Goal: Task Accomplishment & Management: Use online tool/utility

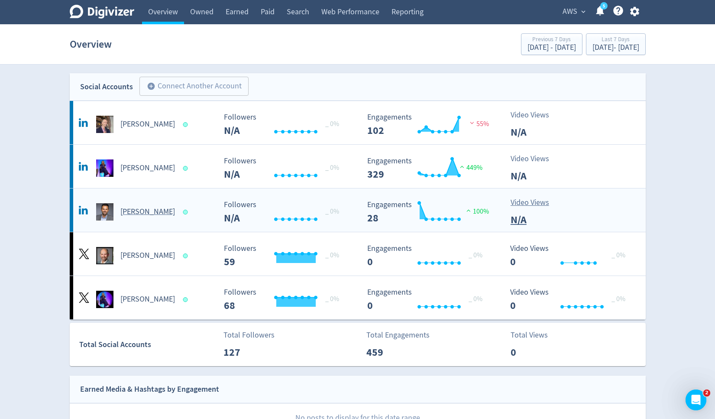
click at [149, 209] on h5 "[PERSON_NAME]" at bounding box center [147, 212] width 55 height 10
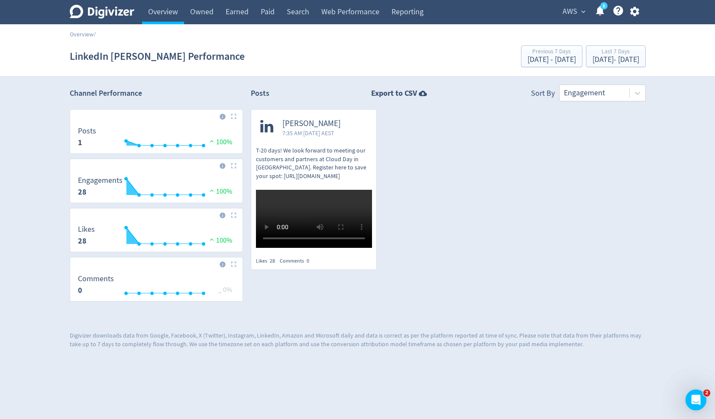
click at [569, 13] on span "AWS" at bounding box center [570, 12] width 15 height 14
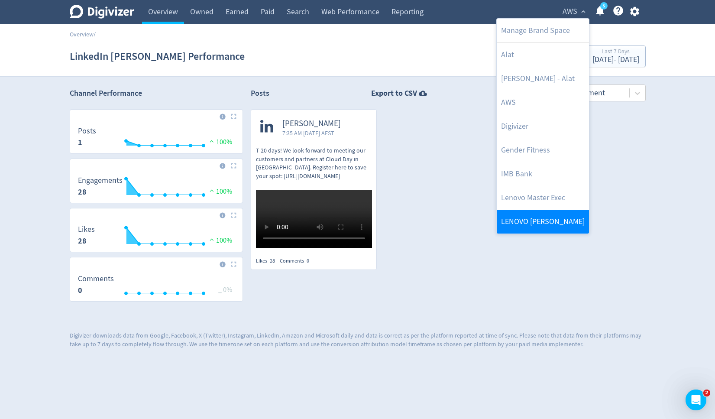
click at [524, 214] on link "LENOVO [PERSON_NAME]" at bounding box center [543, 222] width 92 height 24
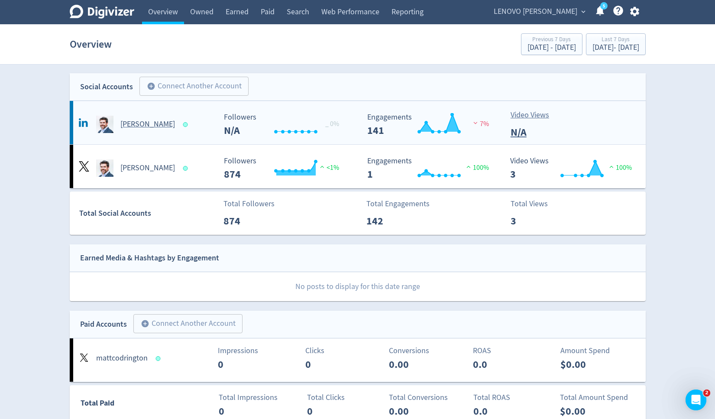
click at [153, 124] on h5 "[PERSON_NAME]" at bounding box center [147, 124] width 55 height 10
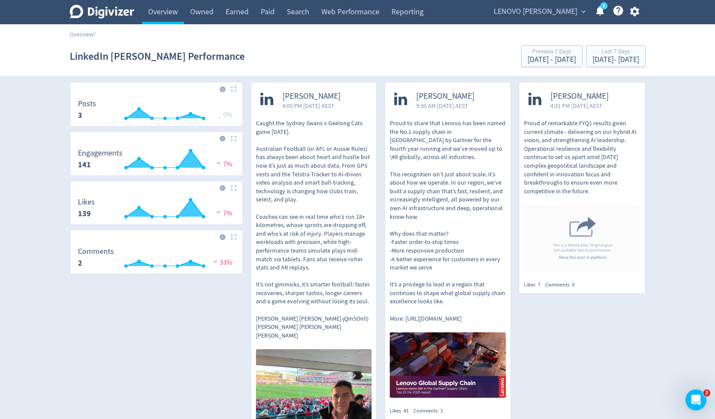
scroll to position [25, 0]
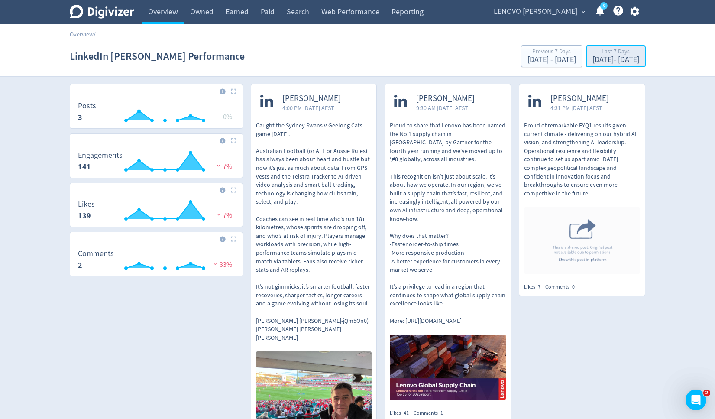
click at [593, 59] on div "[DATE] - [DATE]" at bounding box center [616, 60] width 47 height 8
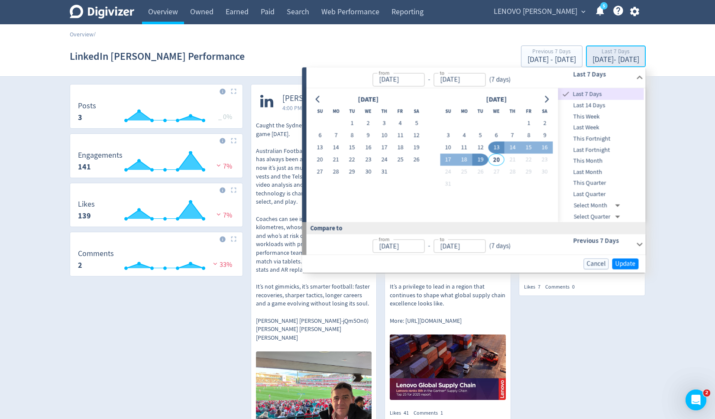
type input "[DATE]"
click at [529, 147] on button "15" at bounding box center [529, 148] width 16 height 12
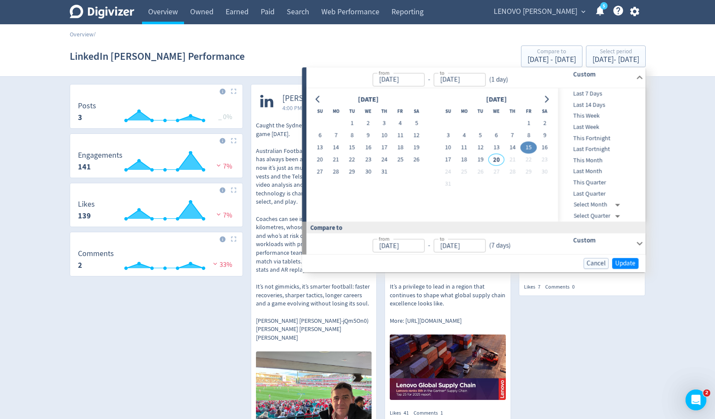
type input "[DATE]"
click at [481, 160] on button "19" at bounding box center [481, 160] width 16 height 12
type input "[DATE]"
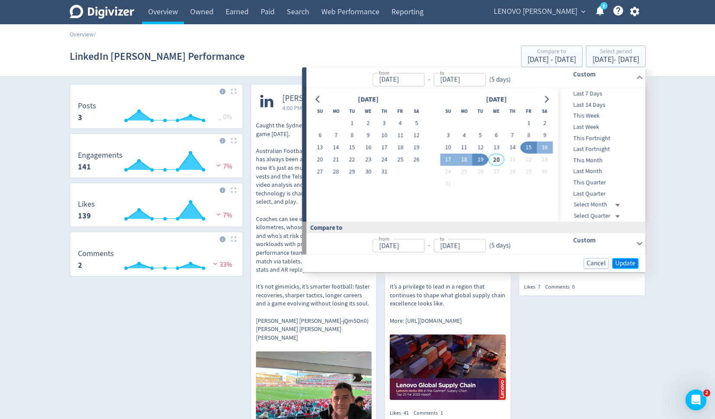
click at [623, 267] on button "Update" at bounding box center [626, 263] width 26 height 11
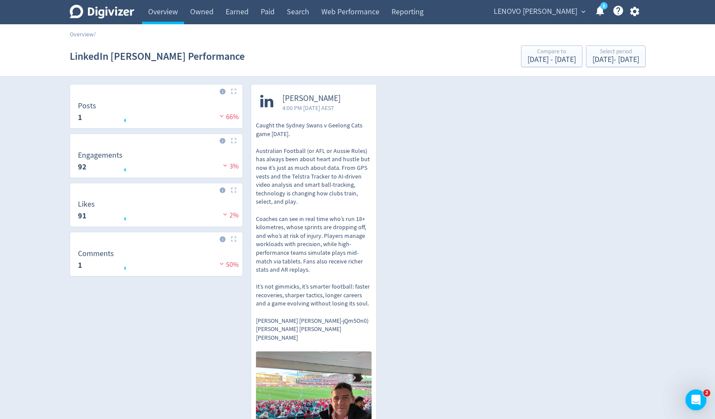
scroll to position [0, 0]
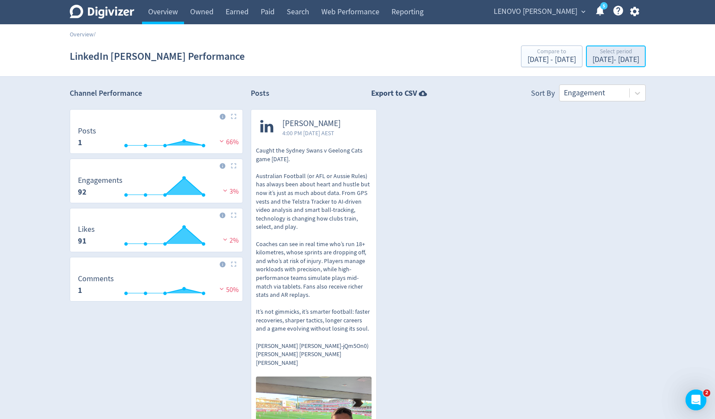
click at [595, 58] on div "[DATE] - [DATE]" at bounding box center [616, 60] width 47 height 8
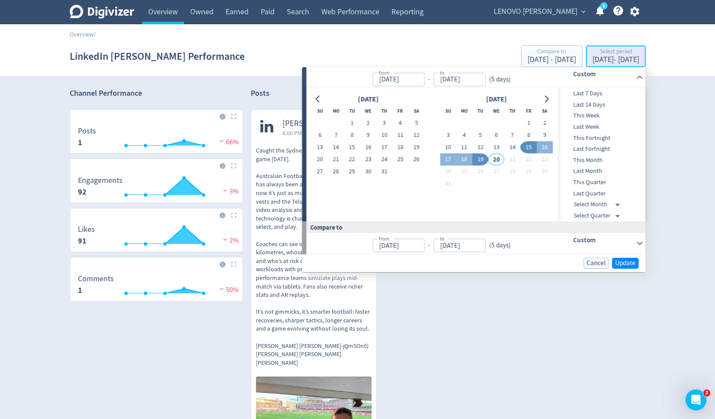
type input "[DATE]"
click at [589, 94] on span "Last 7 Days" at bounding box center [601, 94] width 86 height 10
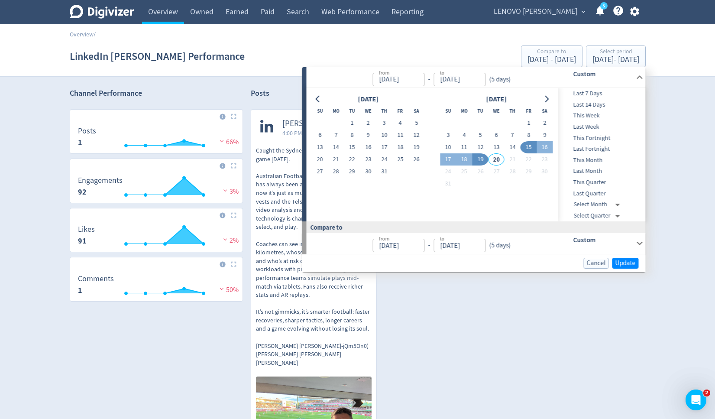
type input "[DATE]"
click at [481, 149] on button "12" at bounding box center [481, 147] width 16 height 12
type input "[DATE]"
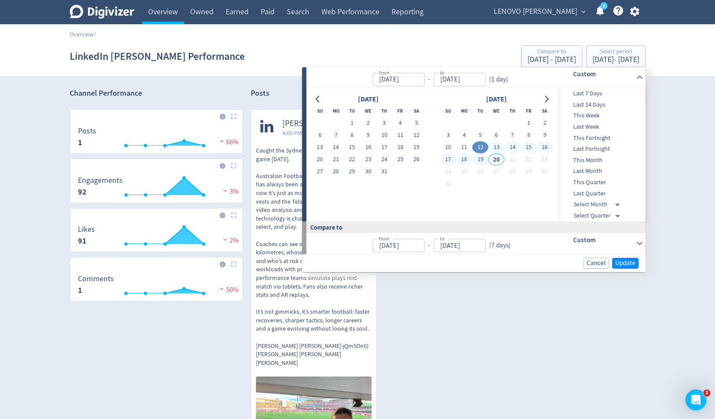
click at [483, 159] on button "19" at bounding box center [481, 159] width 16 height 12
type input "[DATE]"
click at [626, 265] on span "Update" at bounding box center [626, 263] width 20 height 6
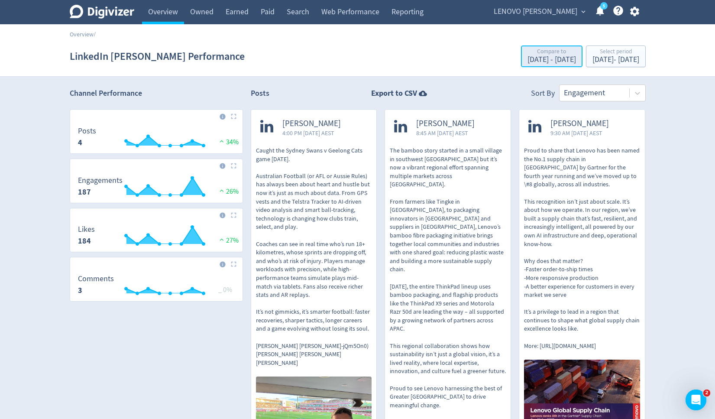
click at [528, 60] on div "[DATE] - [DATE]" at bounding box center [552, 60] width 49 height 8
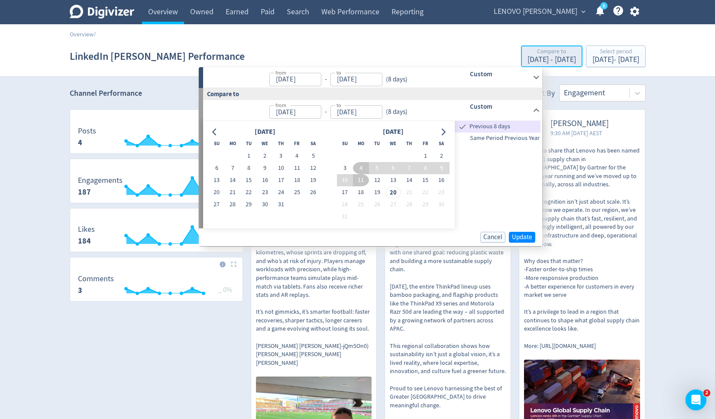
type input "[DATE]"
click at [526, 236] on span "Update" at bounding box center [522, 237] width 20 height 6
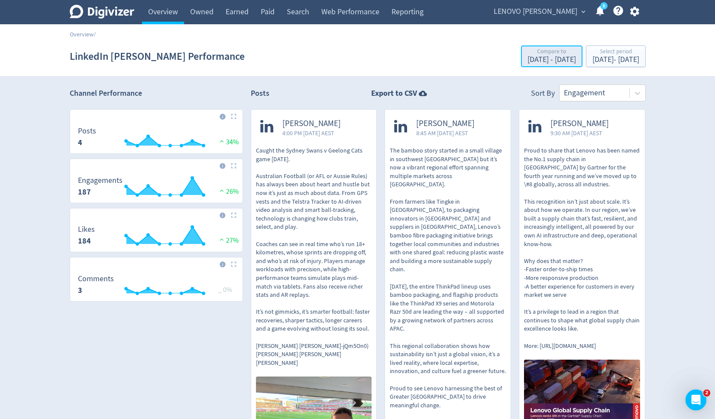
click at [528, 54] on div "Compare to" at bounding box center [552, 52] width 49 height 7
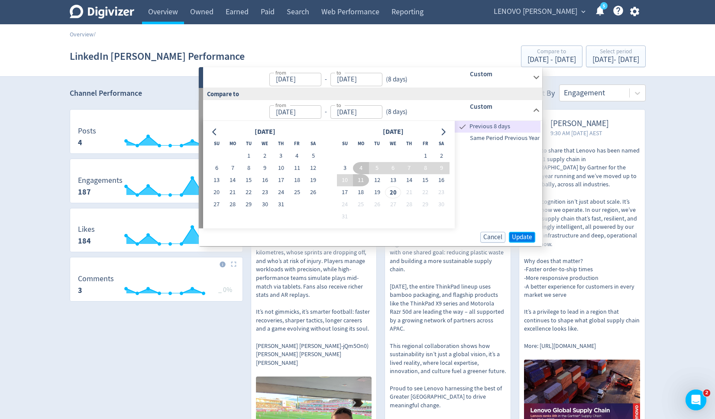
click at [515, 239] on span "Update" at bounding box center [522, 237] width 20 height 6
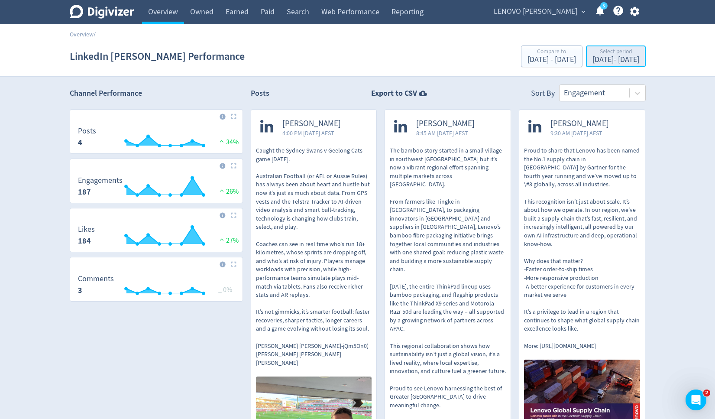
click at [593, 49] on div "Select period" at bounding box center [616, 52] width 47 height 7
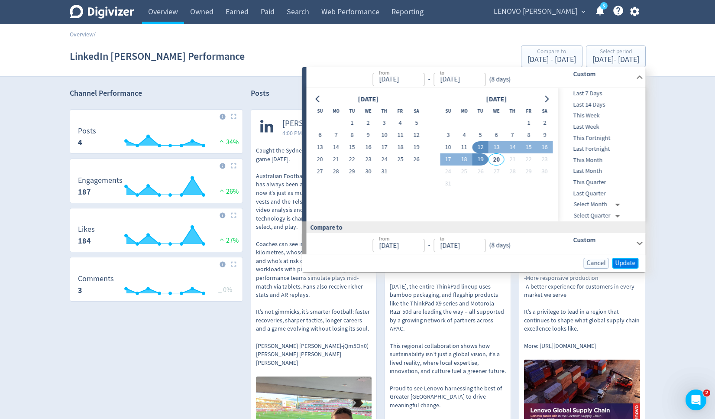
click at [627, 260] on span "Update" at bounding box center [626, 263] width 20 height 6
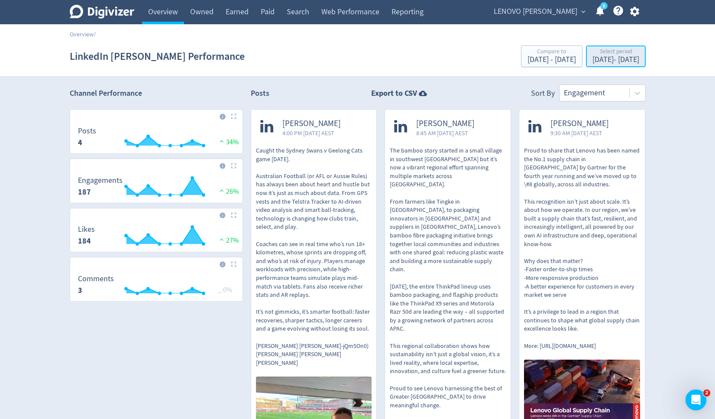
click at [604, 50] on div "Select period" at bounding box center [616, 52] width 47 height 7
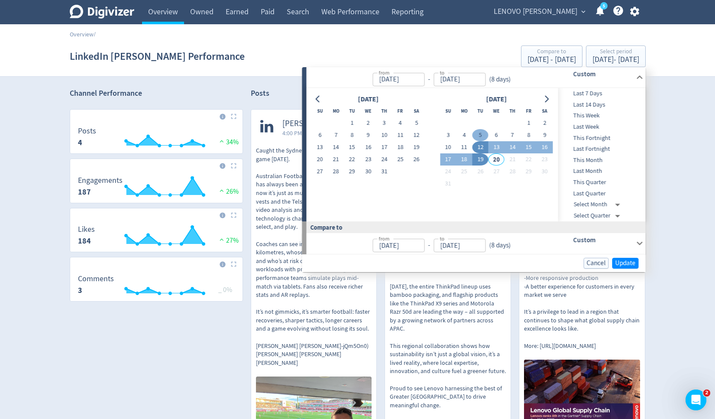
click at [481, 135] on button "5" at bounding box center [481, 135] width 16 height 12
type input "[DATE]"
click at [479, 146] on button "12" at bounding box center [481, 147] width 16 height 12
type input "[DATE]"
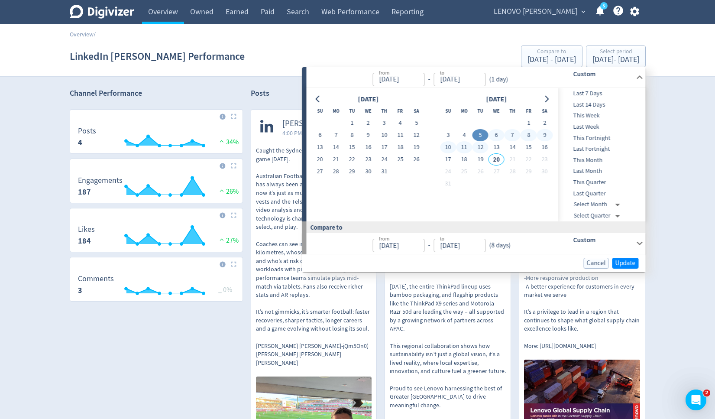
type input "[DATE]"
click at [622, 263] on span "Update" at bounding box center [626, 263] width 20 height 6
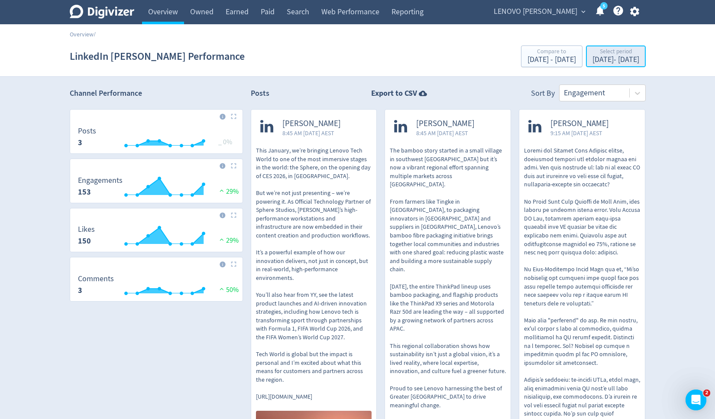
click at [608, 60] on div "[DATE] - [DATE]" at bounding box center [616, 60] width 47 height 8
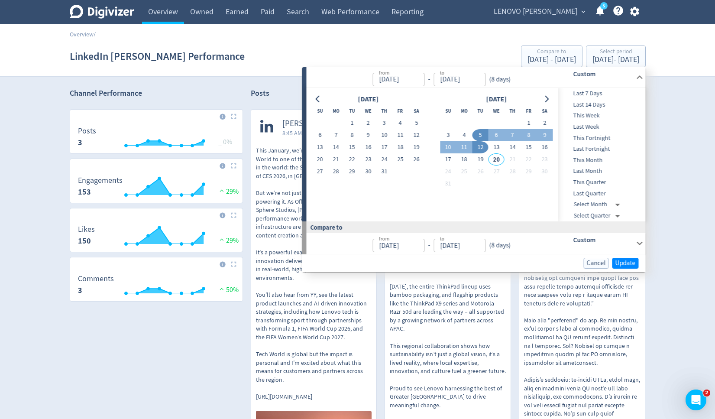
click at [482, 147] on button "12" at bounding box center [481, 147] width 16 height 12
type input "[DATE]"
click at [483, 158] on button "19" at bounding box center [481, 159] width 16 height 12
type input "[DATE]"
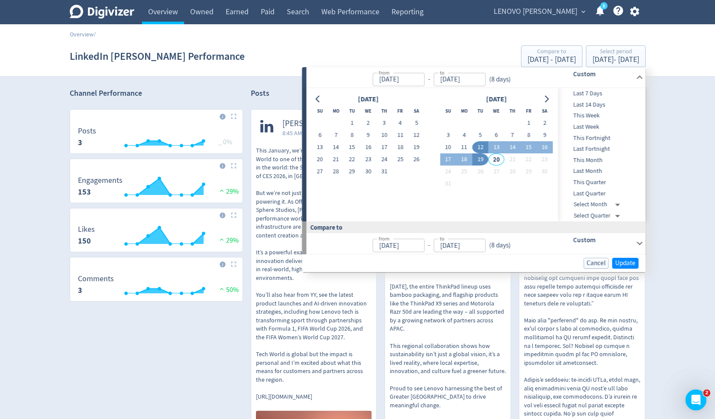
type input "[DATE]"
click at [623, 264] on span "Update" at bounding box center [626, 263] width 20 height 6
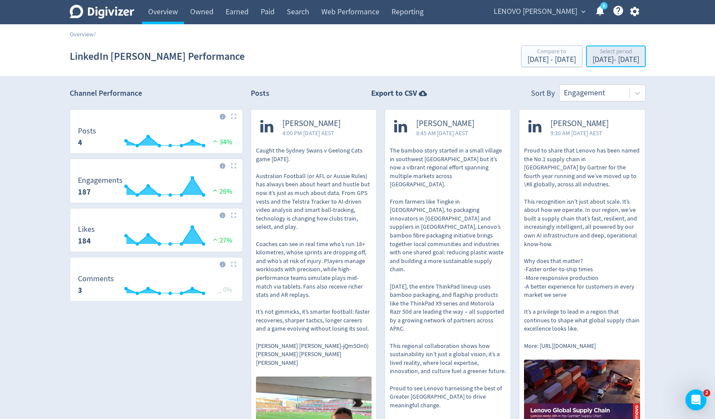
click at [620, 60] on div "[DATE] - [DATE]" at bounding box center [616, 60] width 47 height 8
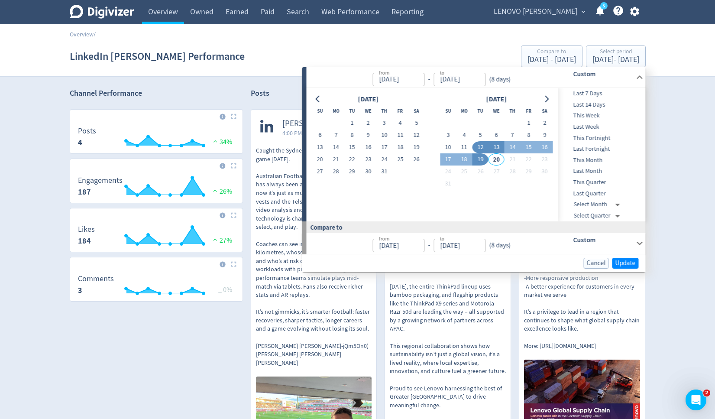
click at [500, 144] on button "13" at bounding box center [497, 147] width 16 height 12
type input "[DATE]"
click at [483, 146] on button "12" at bounding box center [481, 147] width 16 height 12
type input "[DATE]"
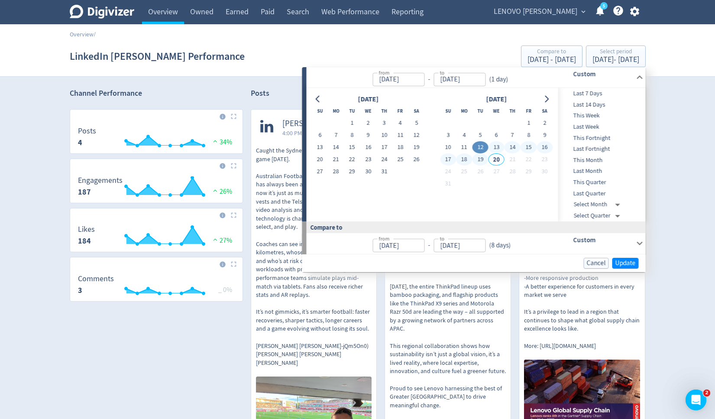
click at [486, 158] on button "19" at bounding box center [481, 159] width 16 height 12
type input "[DATE]"
click at [625, 261] on span "Update" at bounding box center [626, 263] width 20 height 6
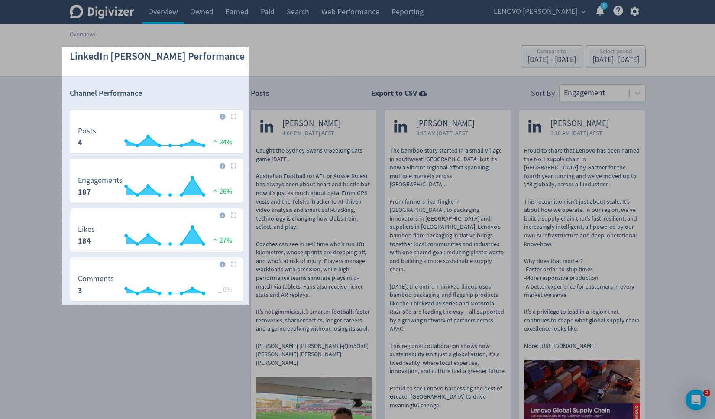
drag, startPoint x: 62, startPoint y: 47, endPoint x: 249, endPoint y: 305, distance: 317.7
click at [249, 305] on div "430 X 594" at bounding box center [357, 392] width 715 height 785
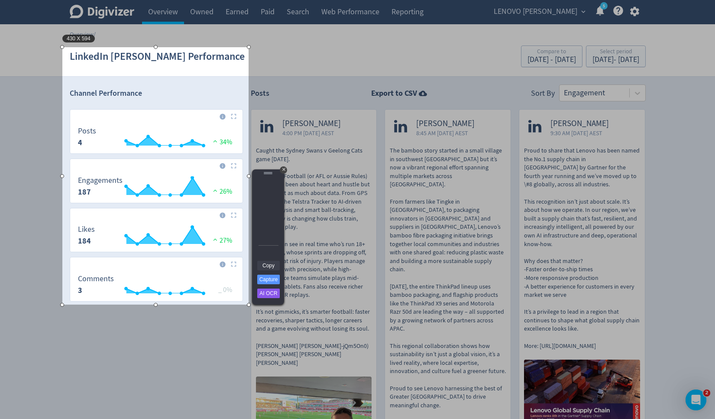
click at [269, 265] on link "Copy" at bounding box center [268, 266] width 23 height 10
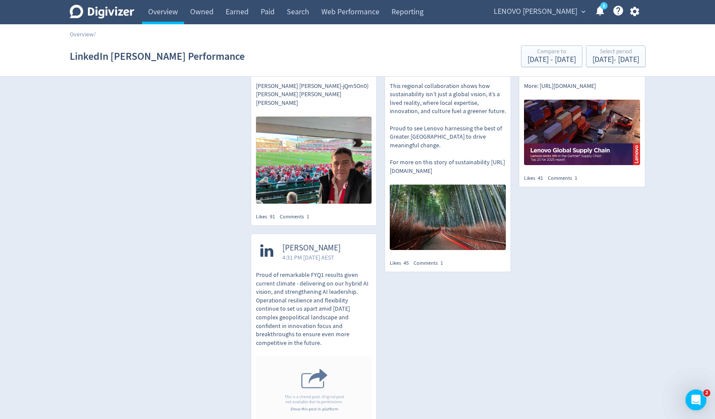
scroll to position [262, 0]
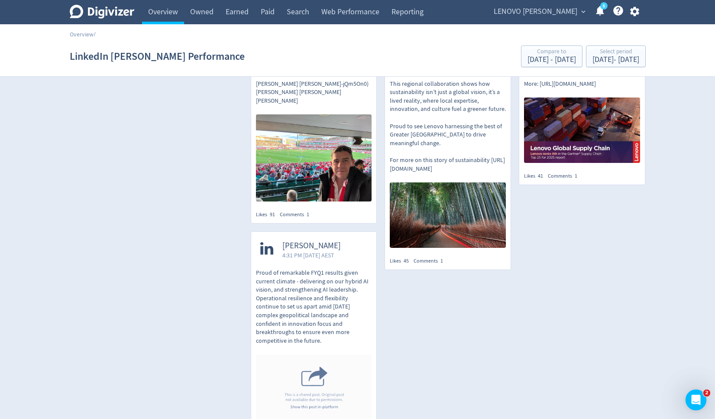
click at [308, 398] on img at bounding box center [314, 387] width 116 height 67
